Goal: Task Accomplishment & Management: Manage account settings

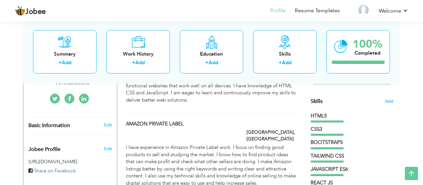
scroll to position [156, 0]
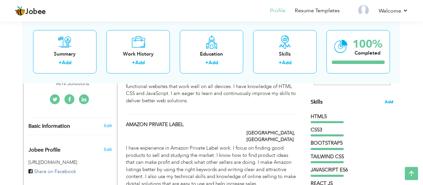
click at [392, 101] on span "Add" at bounding box center [389, 102] width 9 height 6
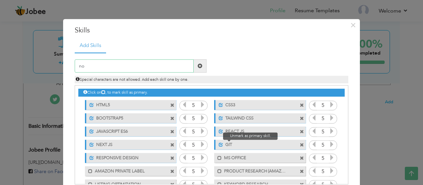
type input "n"
type input "NODE JS"
click at [199, 66] on span at bounding box center [200, 66] width 5 height 5
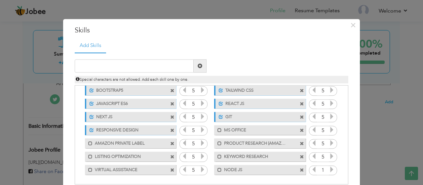
scroll to position [34, 0]
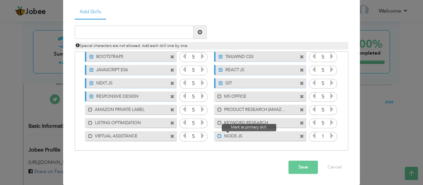
click at [220, 136] on span at bounding box center [220, 136] width 4 height 4
click at [334, 135] on icon at bounding box center [332, 136] width 6 height 6
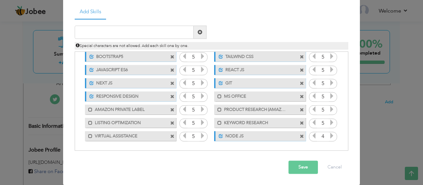
click at [334, 135] on icon at bounding box center [332, 136] width 6 height 6
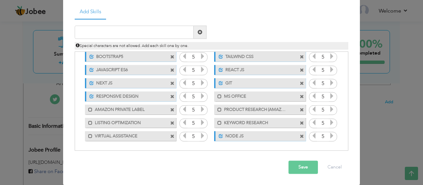
drag, startPoint x: 233, startPoint y: 135, endPoint x: 229, endPoint y: 91, distance: 44.5
click at [229, 91] on div "Click on , to mark skill as primary. Unmark as primary skill. HTML5 5 CSS3 5 BO…" at bounding box center [211, 83] width 267 height 118
click at [132, 31] on input "text" at bounding box center [134, 32] width 119 height 13
type input "[PERSON_NAME]"
click at [200, 36] on span at bounding box center [200, 32] width 13 height 13
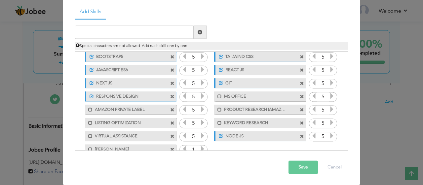
scroll to position [41, 0]
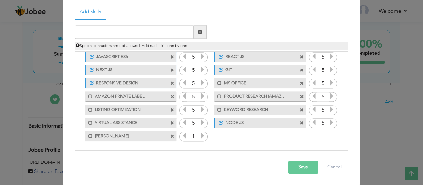
click at [202, 134] on icon at bounding box center [203, 136] width 6 height 6
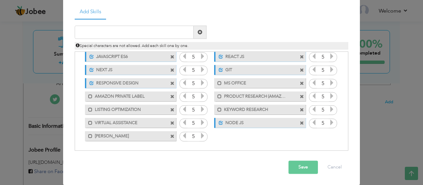
click at [202, 134] on icon at bounding box center [203, 136] width 6 height 6
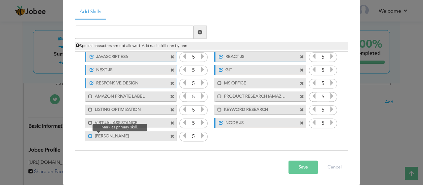
click at [90, 136] on span at bounding box center [90, 136] width 4 height 4
click at [301, 166] on button "Save" at bounding box center [303, 167] width 29 height 13
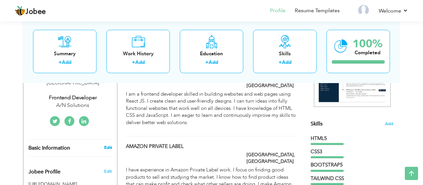
scroll to position [138, 0]
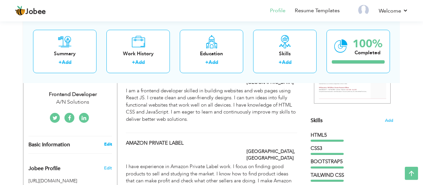
click at [109, 141] on link "Edit" at bounding box center [108, 144] width 8 height 6
type input "Zunaira"
type input "Marryum"
type input "03126850792"
select select "number:166"
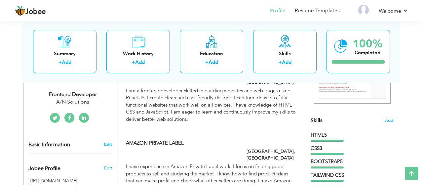
type input "[GEOGRAPHIC_DATA]"
select select "number:2"
type input "A/N Solutions"
type input "Frontend Developer"
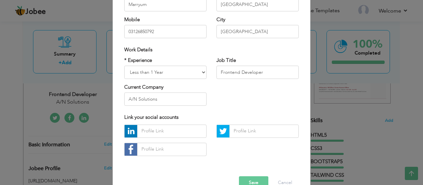
scroll to position [110, 0]
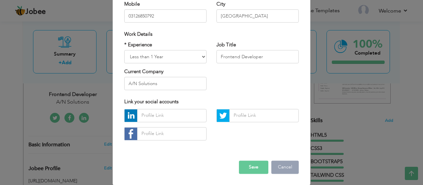
click at [284, 167] on button "Cancel" at bounding box center [285, 166] width 27 height 13
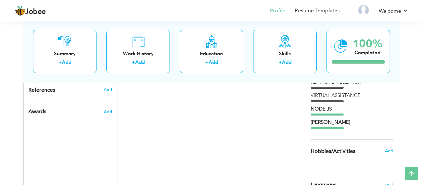
scroll to position [365, 0]
drag, startPoint x: 323, startPoint y: 127, endPoint x: 322, endPoint y: 112, distance: 15.3
click at [322, 112] on div "HTML5 CSS3 BOOTSTRAP5 TAILWIND CSS" at bounding box center [352, 17] width 83 height 224
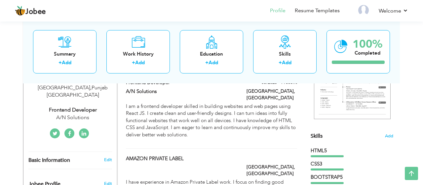
scroll to position [114, 0]
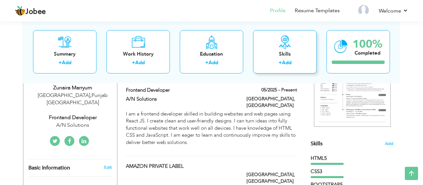
click at [287, 52] on div "Skills" at bounding box center [285, 53] width 53 height 7
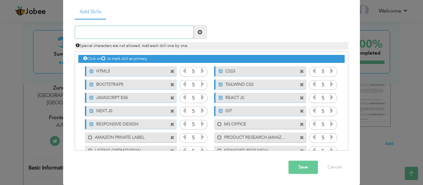
scroll to position [41, 0]
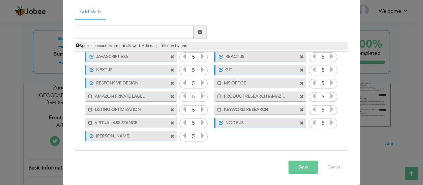
click at [245, 126] on label "NODE JS" at bounding box center [256, 122] width 66 height 8
click at [245, 126] on label "NODE JS" at bounding box center [255, 122] width 67 height 8
drag, startPoint x: 251, startPoint y: 154, endPoint x: 234, endPoint y: 152, distance: 16.6
click at [234, 126] on label "NODE JS" at bounding box center [256, 122] width 66 height 8
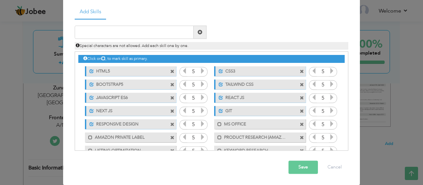
click at [268, 19] on ul "Add Skills" at bounding box center [212, 12] width 274 height 14
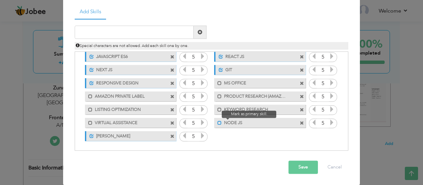
click at [219, 125] on span at bounding box center [220, 123] width 4 height 4
click at [250, 86] on label "MS OFFICE" at bounding box center [255, 82] width 67 height 8
click at [250, 86] on label "MS OFFICE" at bounding box center [256, 82] width 66 height 8
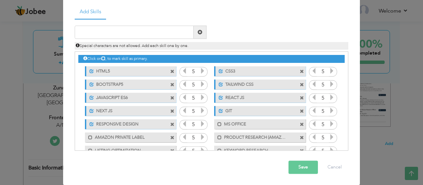
scroll to position [34, 0]
click at [298, 167] on button "Save" at bounding box center [303, 167] width 29 height 13
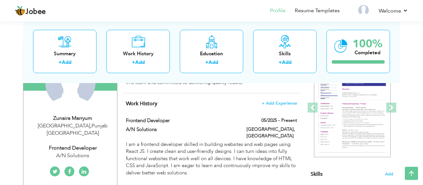
scroll to position [0, 0]
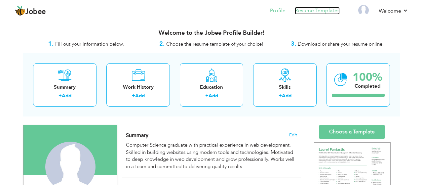
click at [311, 10] on link "Resume Templates" at bounding box center [317, 11] width 45 height 8
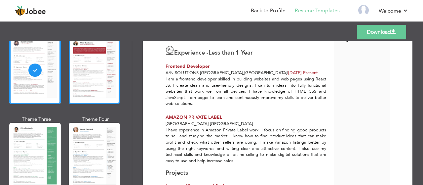
scroll to position [54, 0]
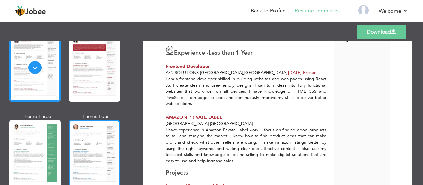
click at [88, 144] on div at bounding box center [95, 154] width 52 height 68
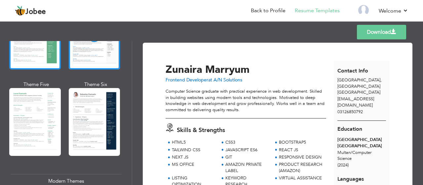
scroll to position [179, 0]
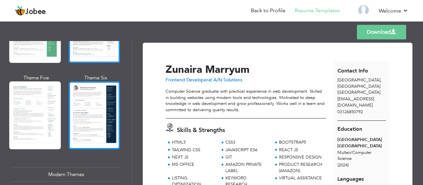
click at [86, 130] on div at bounding box center [95, 115] width 52 height 68
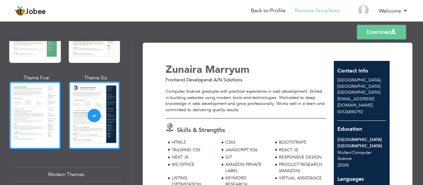
click at [40, 121] on div at bounding box center [35, 115] width 52 height 68
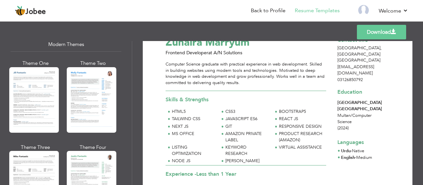
scroll to position [310, 0]
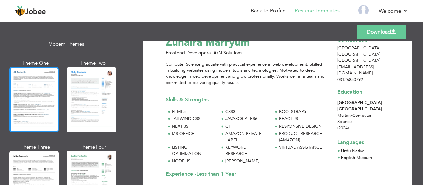
click at [30, 103] on div at bounding box center [34, 99] width 50 height 65
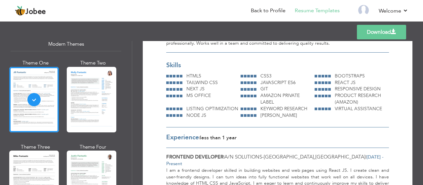
scroll to position [43, 0]
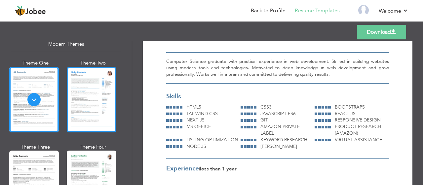
click at [95, 99] on div at bounding box center [92, 99] width 50 height 65
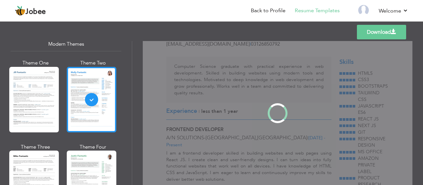
scroll to position [0, 0]
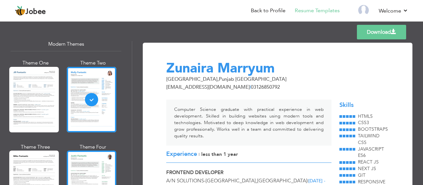
click at [83, 166] on div at bounding box center [92, 183] width 50 height 65
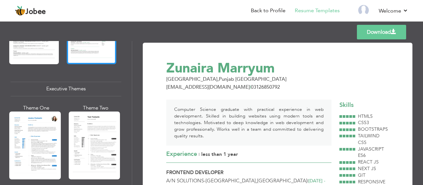
scroll to position [462, 0]
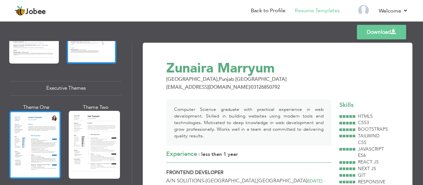
click at [39, 161] on div at bounding box center [35, 145] width 52 height 68
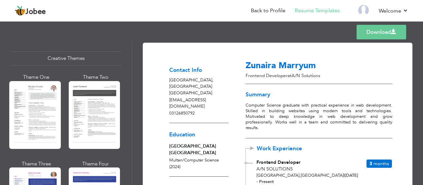
scroll to position [782, 0]
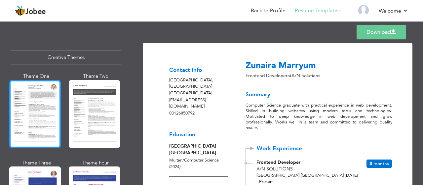
click at [38, 119] on div at bounding box center [35, 114] width 52 height 68
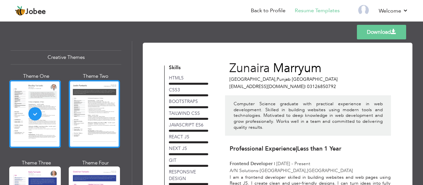
scroll to position [782, 0]
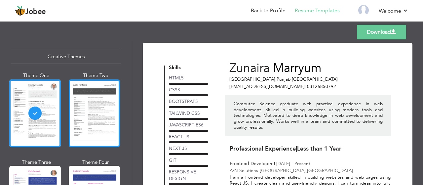
click at [92, 123] on div at bounding box center [95, 113] width 52 height 68
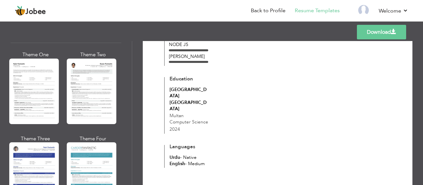
scroll to position [1178, 0]
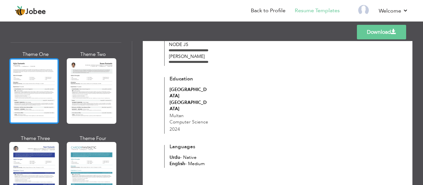
click at [35, 96] on div at bounding box center [34, 90] width 50 height 65
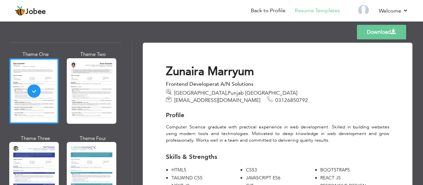
scroll to position [1220, 0]
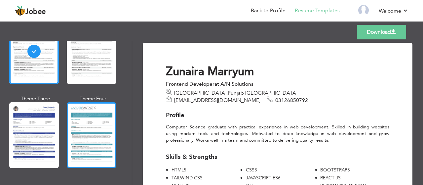
click at [93, 135] on div at bounding box center [92, 134] width 50 height 65
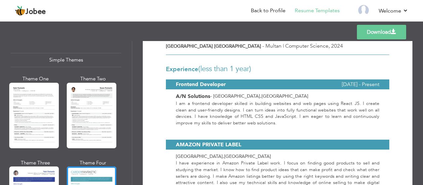
scroll to position [1154, 0]
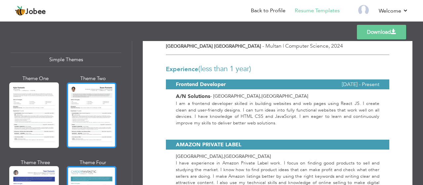
click at [101, 112] on div at bounding box center [92, 114] width 50 height 65
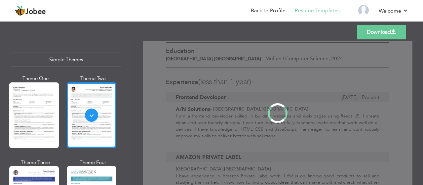
scroll to position [0, 0]
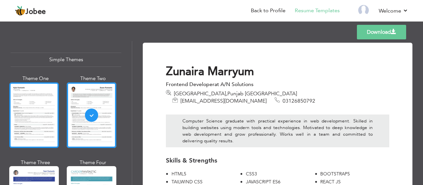
click at [20, 118] on div at bounding box center [34, 114] width 50 height 65
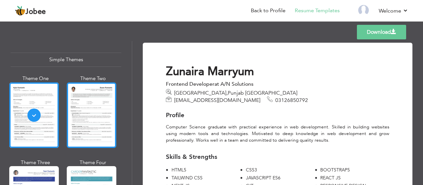
click at [84, 135] on div at bounding box center [92, 114] width 50 height 65
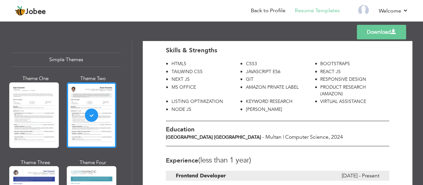
scroll to position [217, 0]
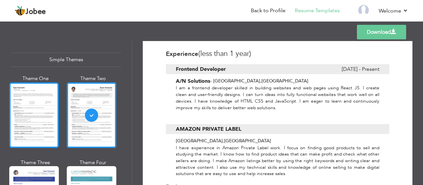
click at [46, 116] on div at bounding box center [34, 114] width 50 height 65
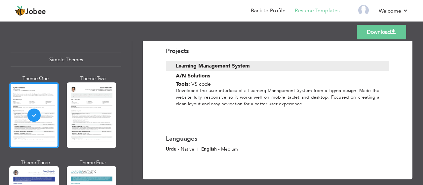
scroll to position [226, 0]
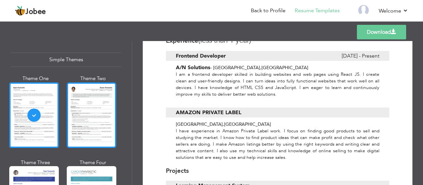
click at [94, 109] on div at bounding box center [92, 114] width 50 height 65
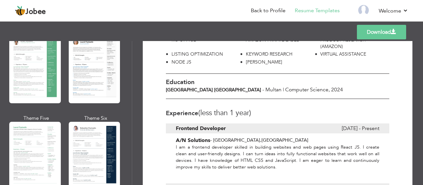
scroll to position [0, 0]
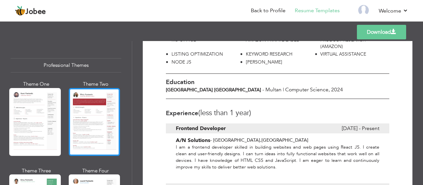
click at [90, 124] on div at bounding box center [95, 122] width 52 height 68
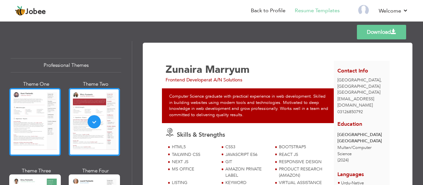
click at [23, 115] on div at bounding box center [35, 122] width 52 height 68
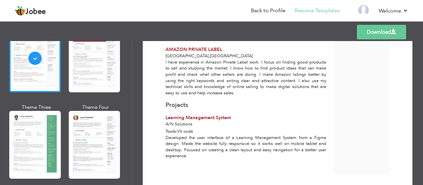
scroll to position [243, 0]
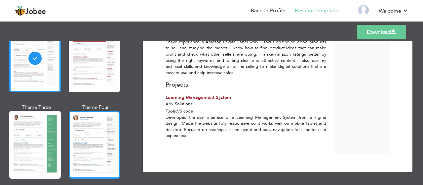
click at [100, 155] on div at bounding box center [95, 145] width 52 height 68
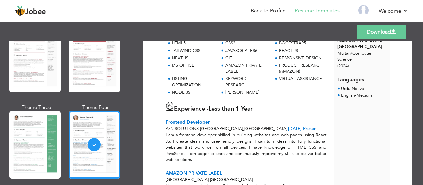
scroll to position [99, 0]
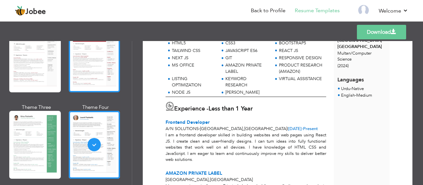
click at [92, 75] on div at bounding box center [95, 58] width 52 height 68
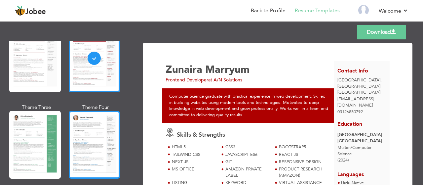
click at [88, 132] on div at bounding box center [95, 145] width 52 height 68
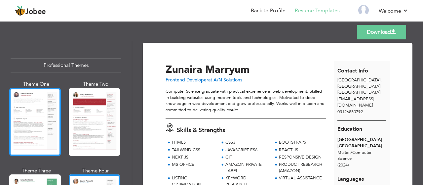
click at [30, 118] on div at bounding box center [35, 122] width 52 height 68
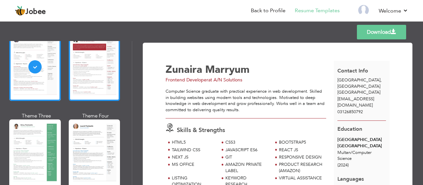
scroll to position [55, 0]
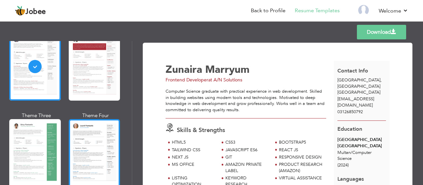
click at [90, 151] on div at bounding box center [95, 153] width 52 height 68
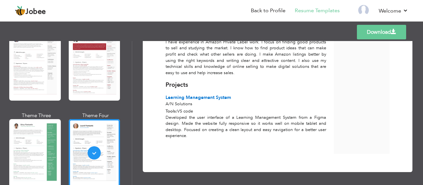
scroll to position [0, 0]
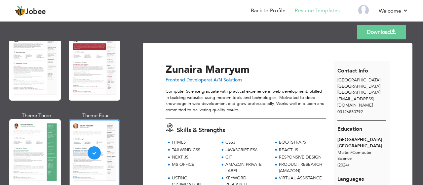
click at [376, 32] on link "Download" at bounding box center [381, 32] width 49 height 15
